Goal: Information Seeking & Learning: Compare options

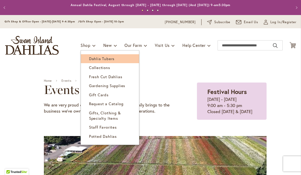
click at [89, 59] on span "Dahlia Tubers" at bounding box center [101, 58] width 25 height 5
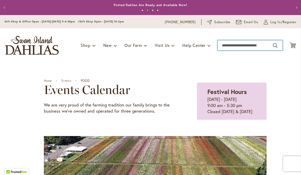
click at [229, 48] on input "Search" at bounding box center [249, 45] width 65 height 10
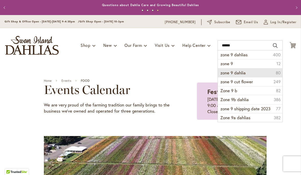
click at [251, 73] on li "zone 9 dahlia 80" at bounding box center [250, 72] width 64 height 9
type input "**********"
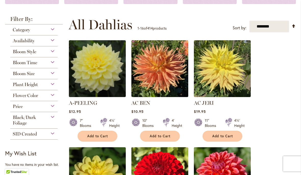
scroll to position [86, 0]
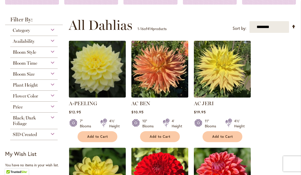
click at [52, 30] on div "Category" at bounding box center [33, 29] width 47 height 8
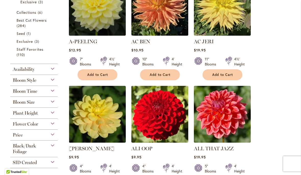
scroll to position [149, 0]
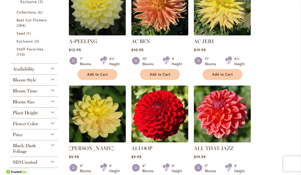
click at [51, 69] on div "Availability" at bounding box center [33, 68] width 47 height 8
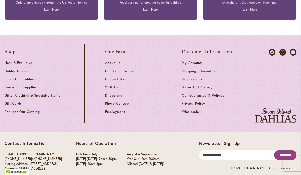
scroll to position [860, 0]
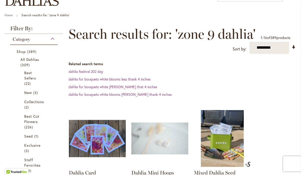
scroll to position [50, 0]
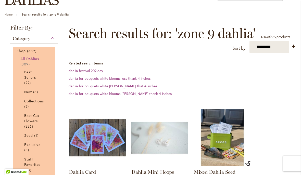
click at [25, 60] on span "All Dahlias" at bounding box center [29, 58] width 19 height 5
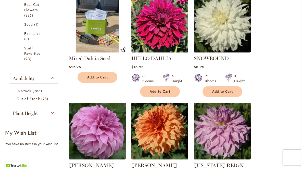
scroll to position [160, 0]
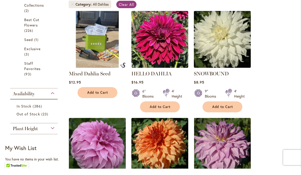
click at [216, 51] on img at bounding box center [222, 46] width 60 height 60
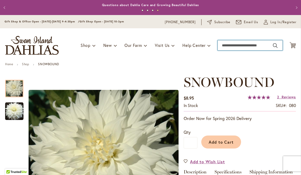
click at [238, 45] on input "Search" at bounding box center [249, 45] width 65 height 10
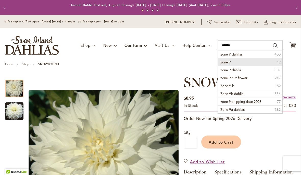
click at [277, 62] on span "12" at bounding box center [278, 62] width 3 height 5
type input "******"
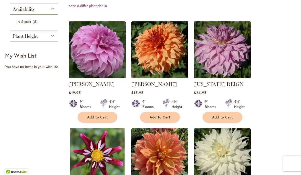
scroll to position [129, 0]
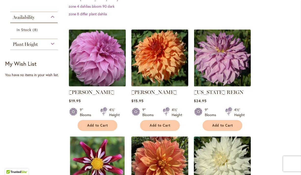
click at [91, 61] on img at bounding box center [97, 58] width 60 height 60
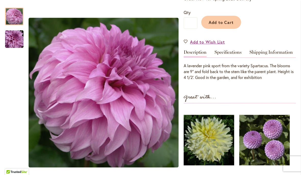
scroll to position [120, 0]
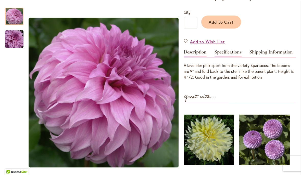
click at [228, 53] on link "Specifications" at bounding box center [227, 53] width 27 height 7
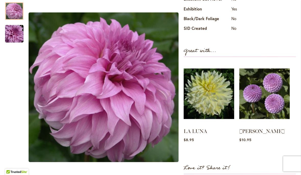
scroll to position [247, 0]
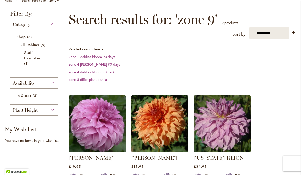
scroll to position [64, 0]
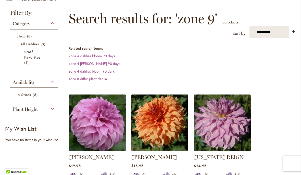
click at [50, 110] on div "Plant Height" at bounding box center [33, 108] width 47 height 8
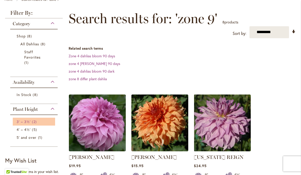
click at [23, 124] on link "3' – 3½' 2 items" at bounding box center [35, 121] width 36 height 5
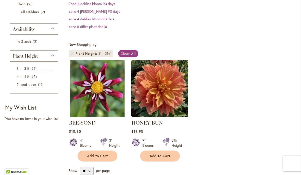
scroll to position [135, 0]
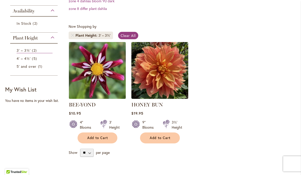
click at [100, 74] on img at bounding box center [97, 71] width 60 height 60
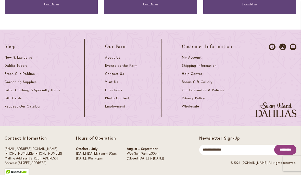
scroll to position [867, 0]
click at [20, 66] on link "Dahlia Tubers" at bounding box center [34, 67] width 59 height 8
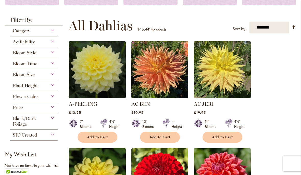
scroll to position [86, 0]
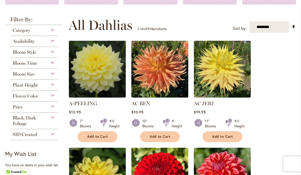
click at [48, 32] on div "Category" at bounding box center [33, 29] width 47 height 8
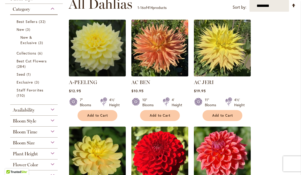
scroll to position [110, 0]
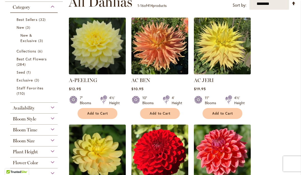
click at [53, 110] on div "Availability" at bounding box center [33, 107] width 47 height 8
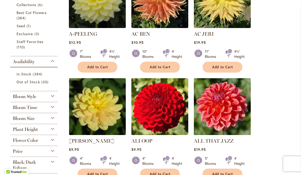
scroll to position [160, 0]
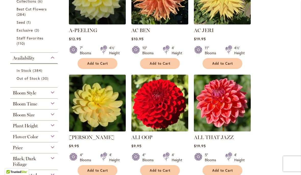
click at [51, 96] on div "Bloom Style" at bounding box center [33, 92] width 47 height 8
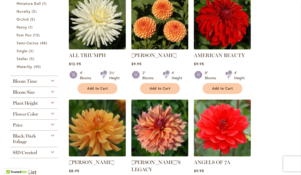
scroll to position [350, 0]
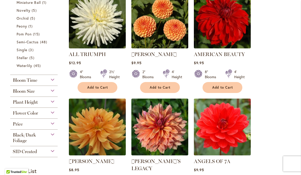
click at [50, 81] on div "Bloom Time" at bounding box center [33, 79] width 47 height 8
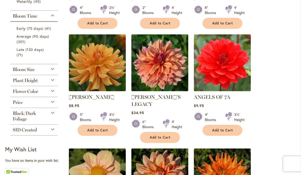
scroll to position [419, 0]
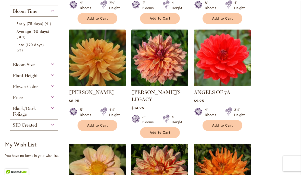
click at [52, 68] on div "Bloom Size" at bounding box center [33, 63] width 47 height 8
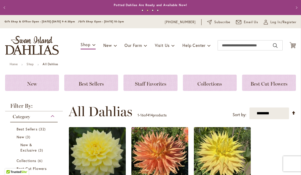
scroll to position [0, 0]
